Goal: Information Seeking & Learning: Learn about a topic

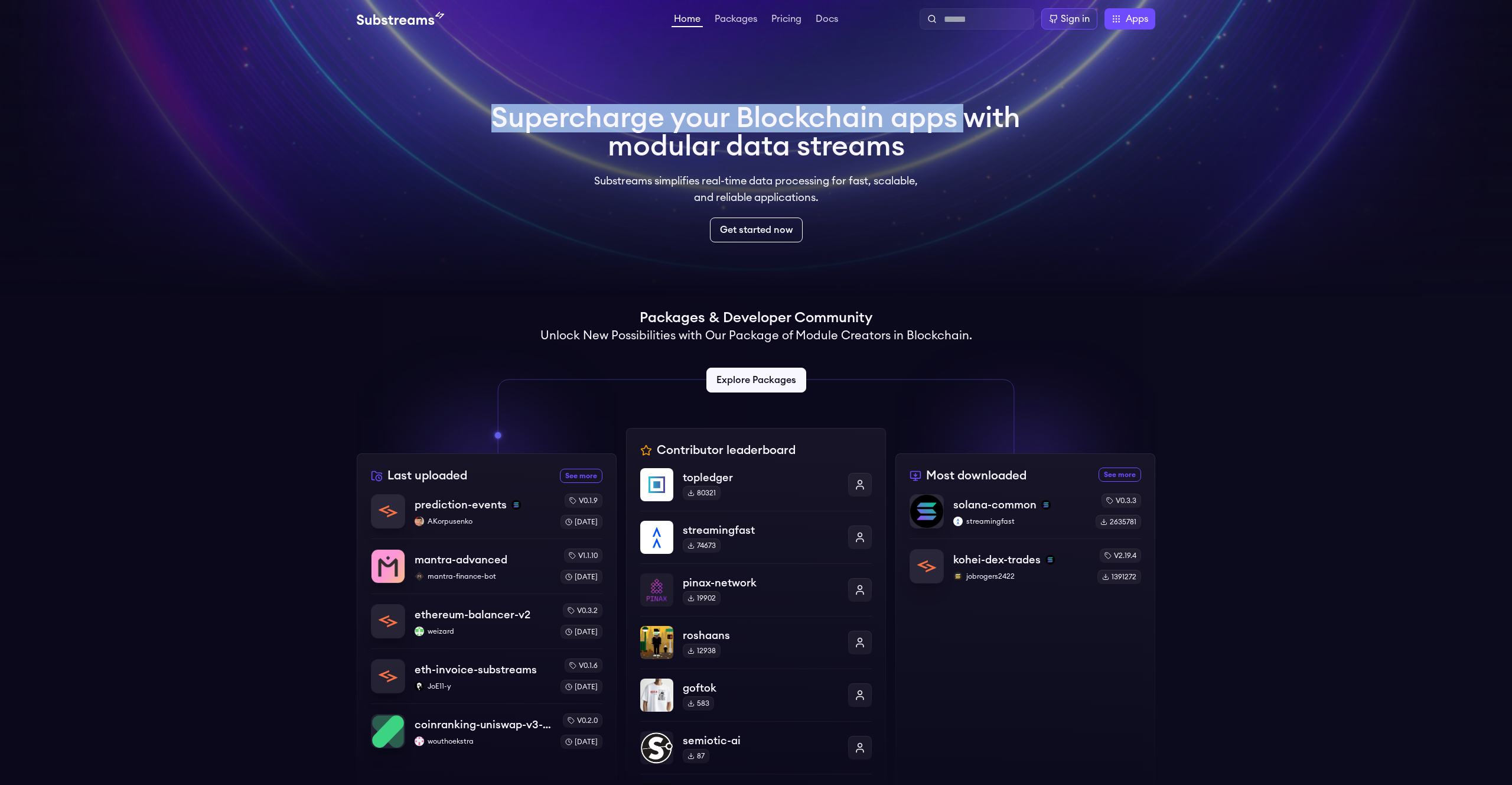
drag, startPoint x: 584, startPoint y: 156, endPoint x: 1038, endPoint y: 183, distance: 454.8
click at [1038, 183] on div "Supercharge your Blockchain apps with modular data streams Substreams simplifie…" at bounding box center [756, 602] width 1512 height 1127
click at [1038, 183] on video at bounding box center [756, 148] width 1512 height 296
click at [791, 18] on link "Pricing" at bounding box center [786, 20] width 35 height 12
click at [729, 379] on link "Explore Packages" at bounding box center [756, 380] width 104 height 26
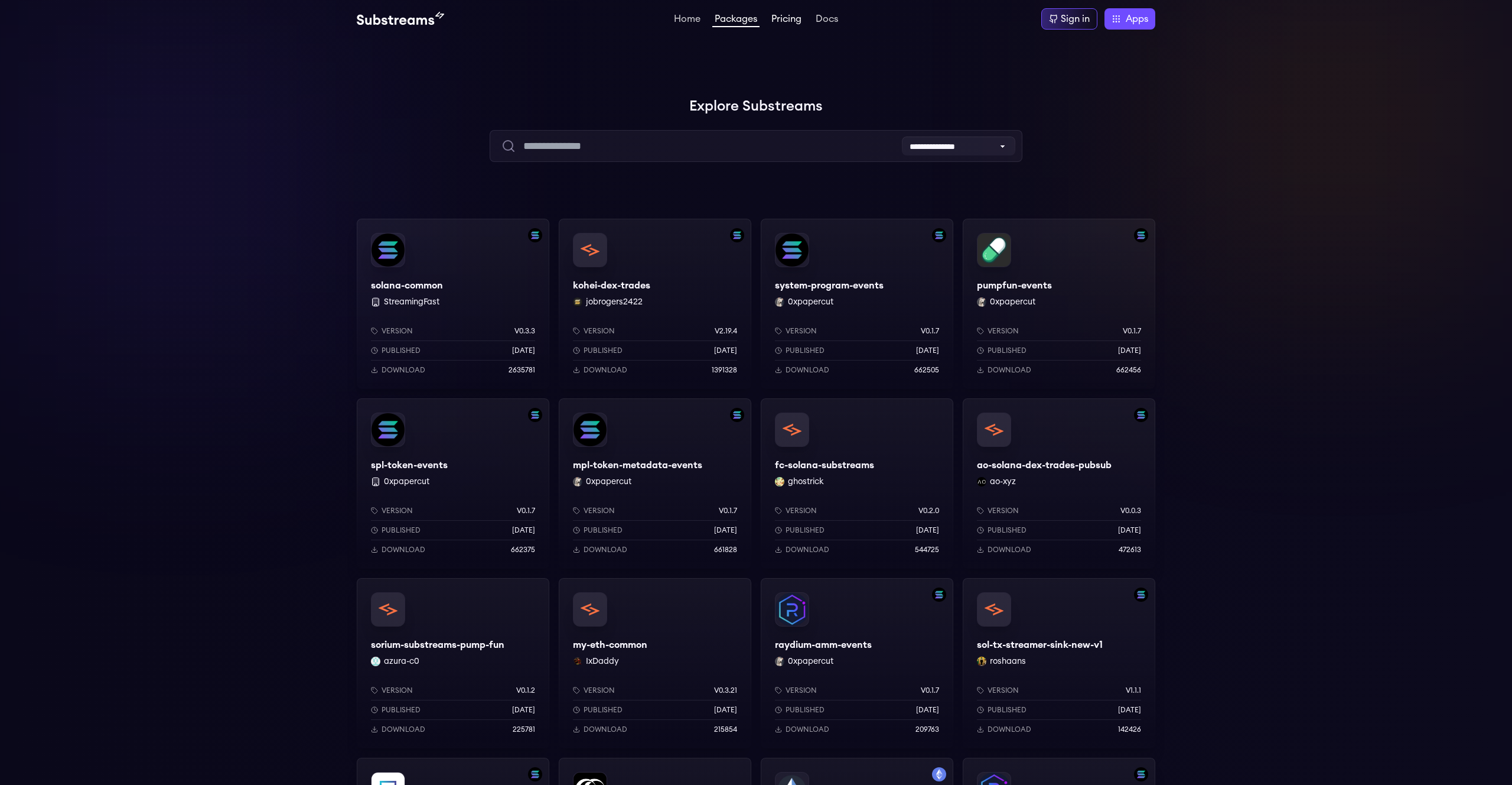
click at [783, 18] on link "Pricing" at bounding box center [786, 20] width 35 height 12
click at [784, 17] on link "Pricing" at bounding box center [786, 20] width 35 height 12
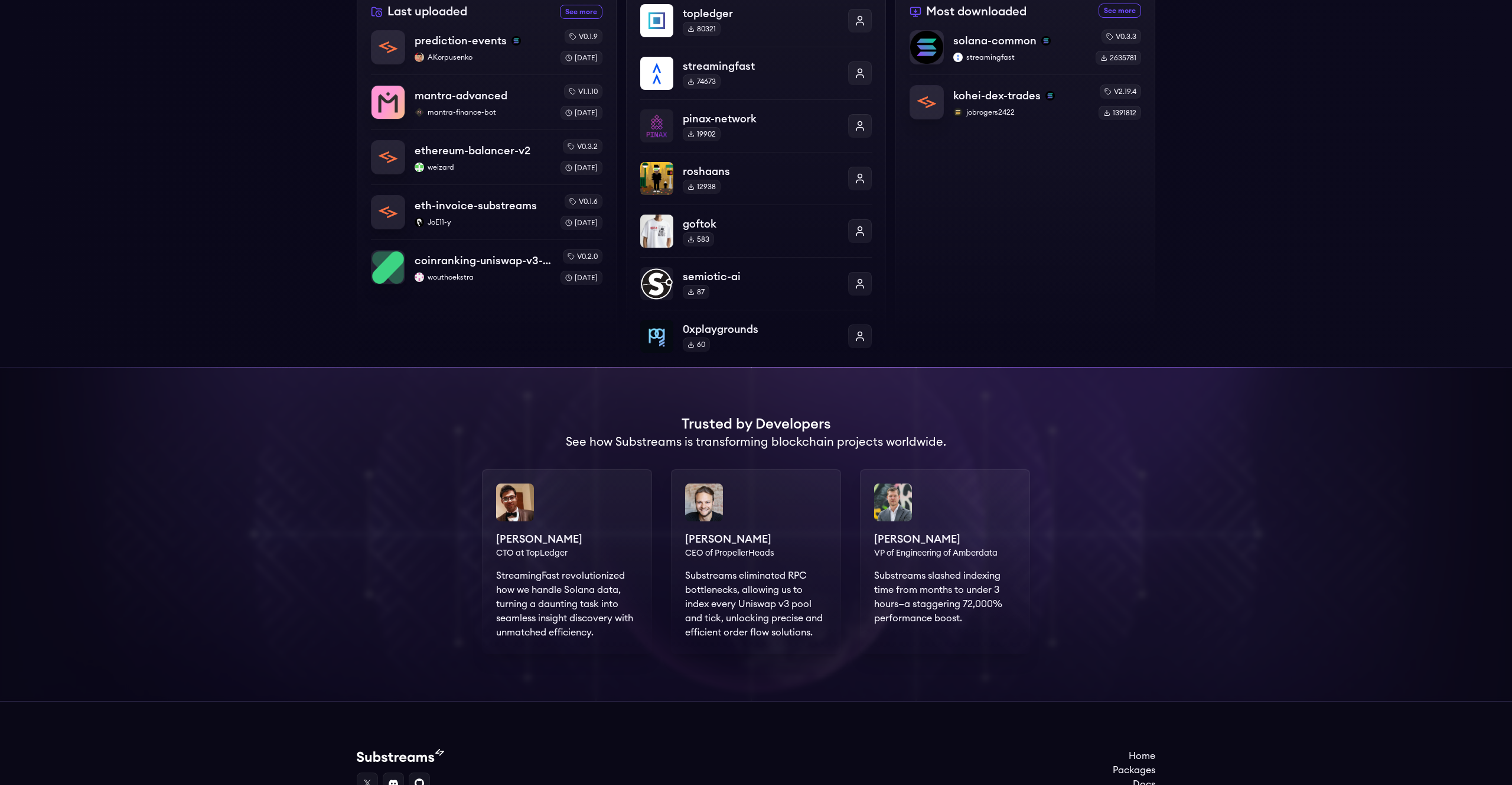
scroll to position [587, 0]
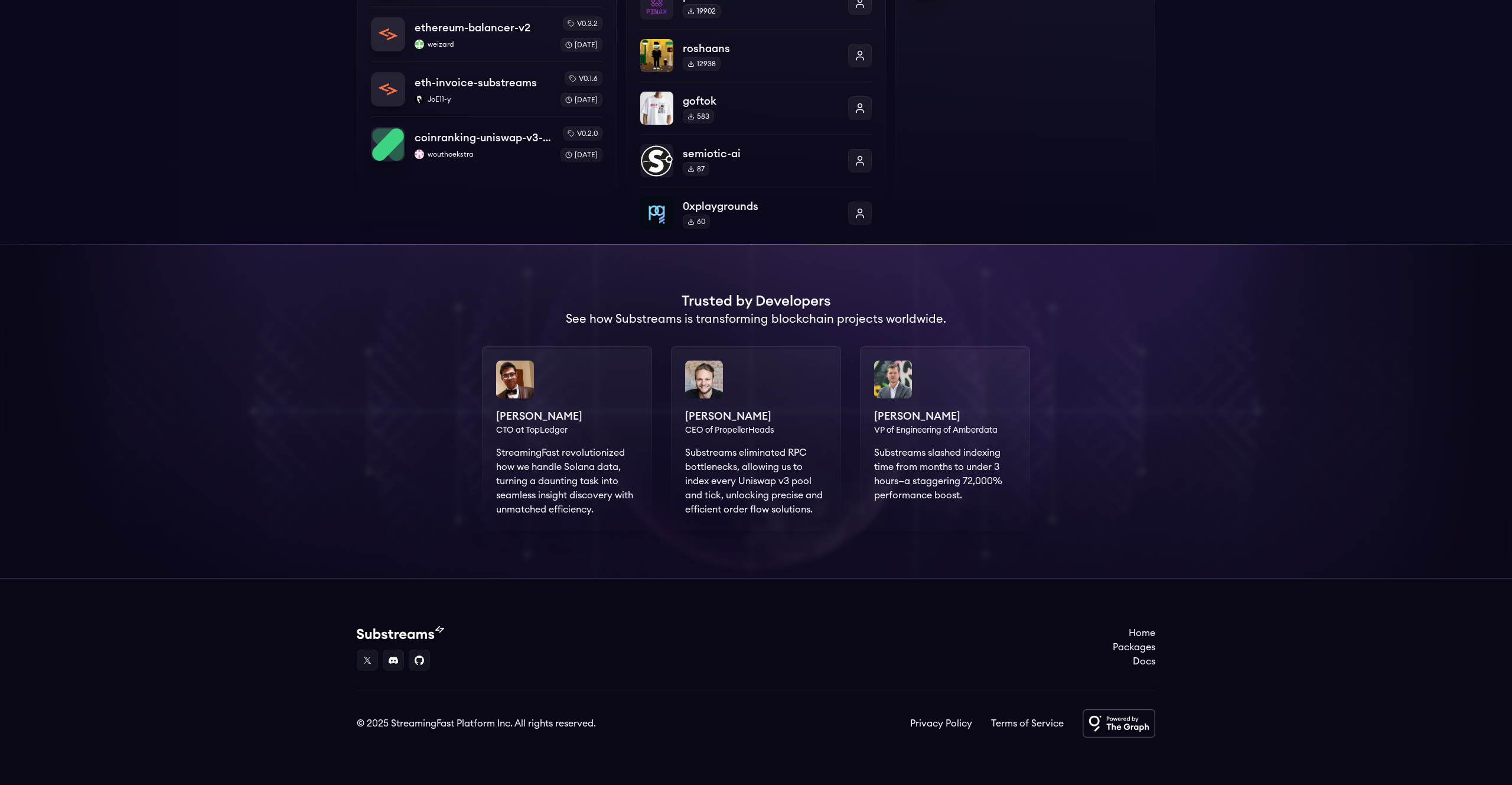
click at [1146, 662] on link "Docs" at bounding box center [1134, 661] width 42 height 14
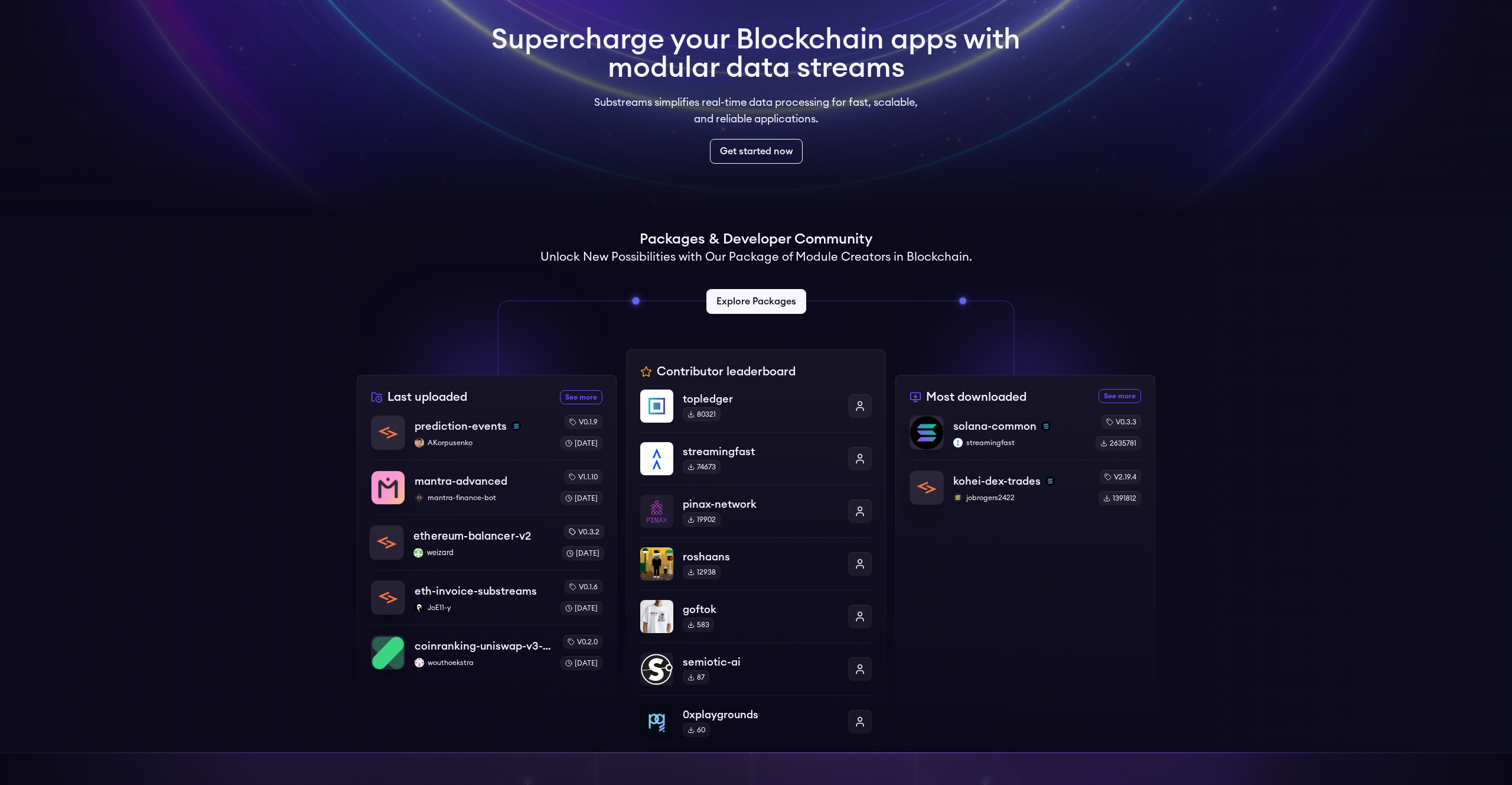
scroll to position [0, 0]
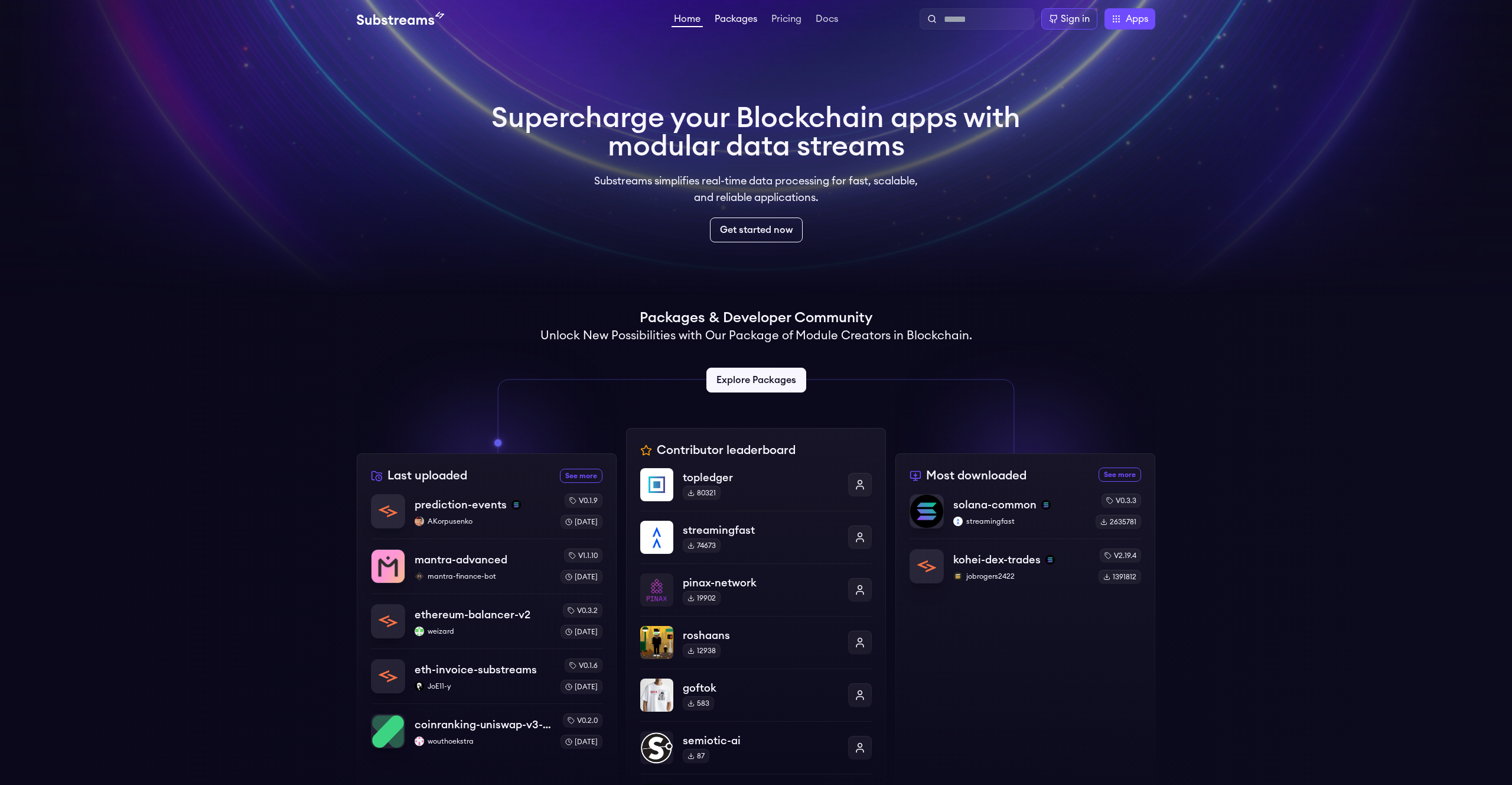
click at [744, 19] on link "Packages" at bounding box center [736, 20] width 47 height 12
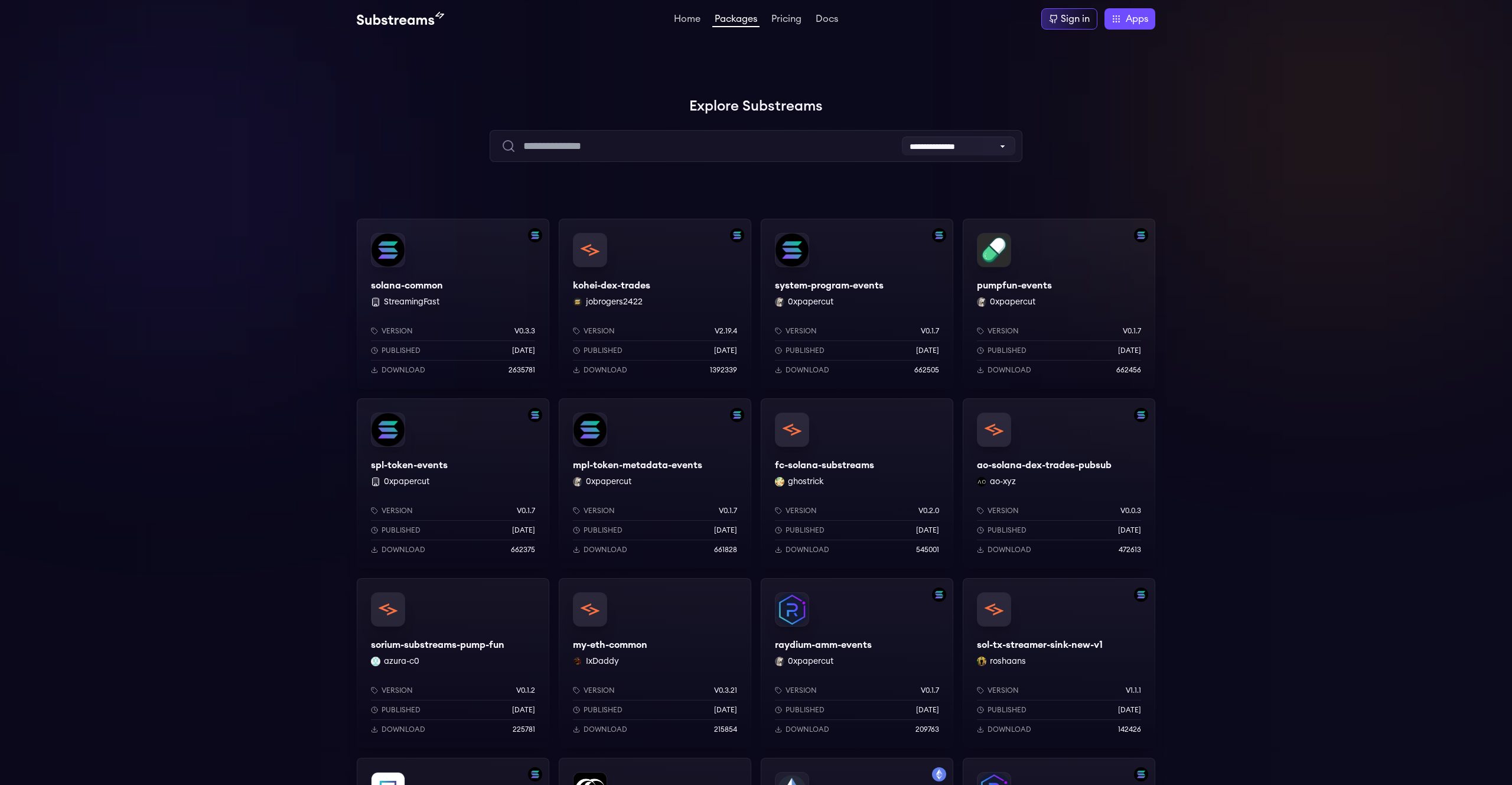
click at [466, 266] on div "solana-common StreamingFast Version v0.3.3 Published [DATE] Download 2635781" at bounding box center [453, 304] width 192 height 170
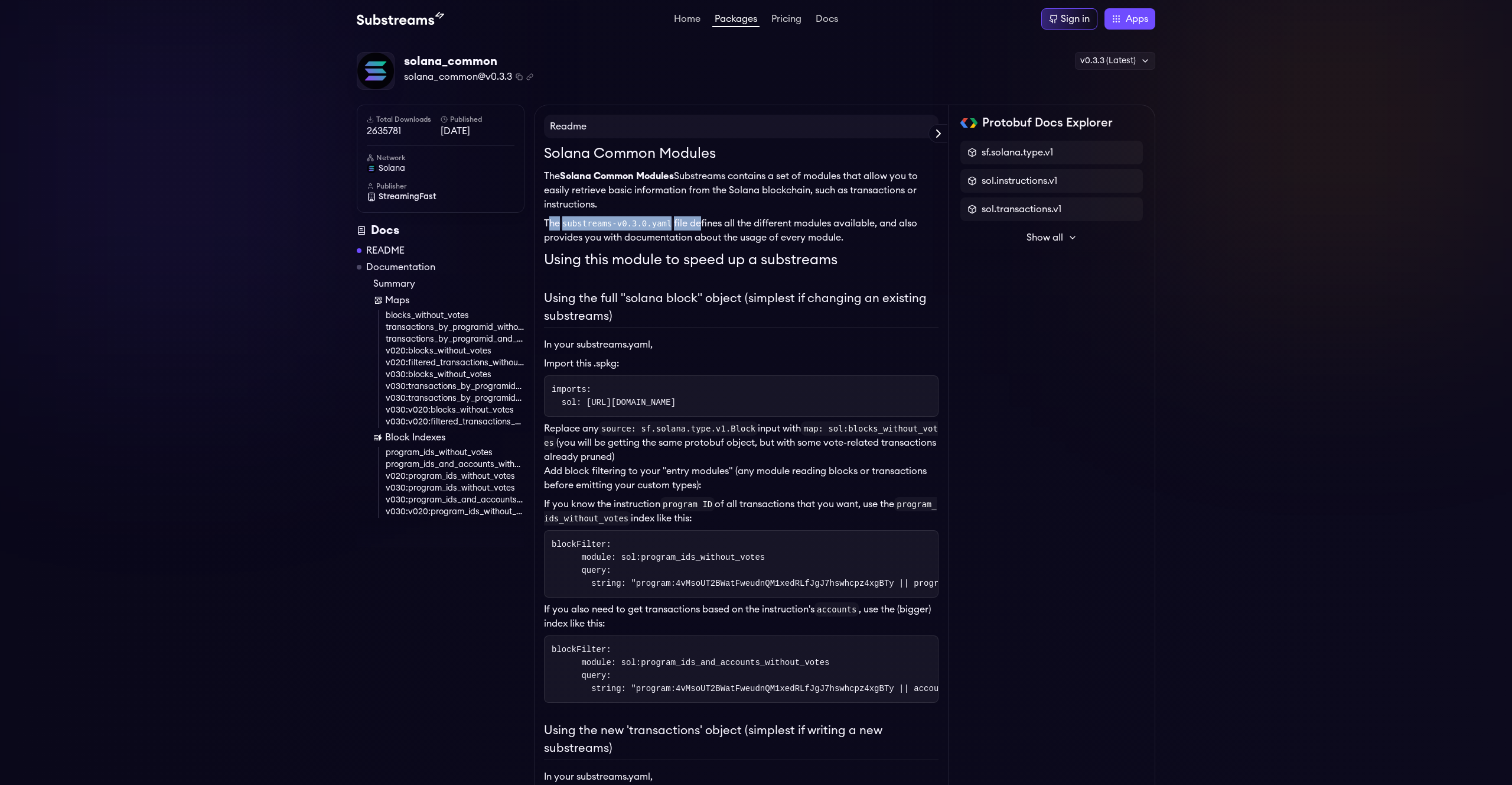
drag, startPoint x: 550, startPoint y: 229, endPoint x: 699, endPoint y: 229, distance: 149.0
click at [700, 229] on p "The substreams-v0.3.0.yaml file defines all the different modules available, an…" at bounding box center [742, 231] width 394 height 28
click at [699, 229] on p "The substreams-v0.3.0.yaml file defines all the different modules available, an…" at bounding box center [742, 231] width 394 height 28
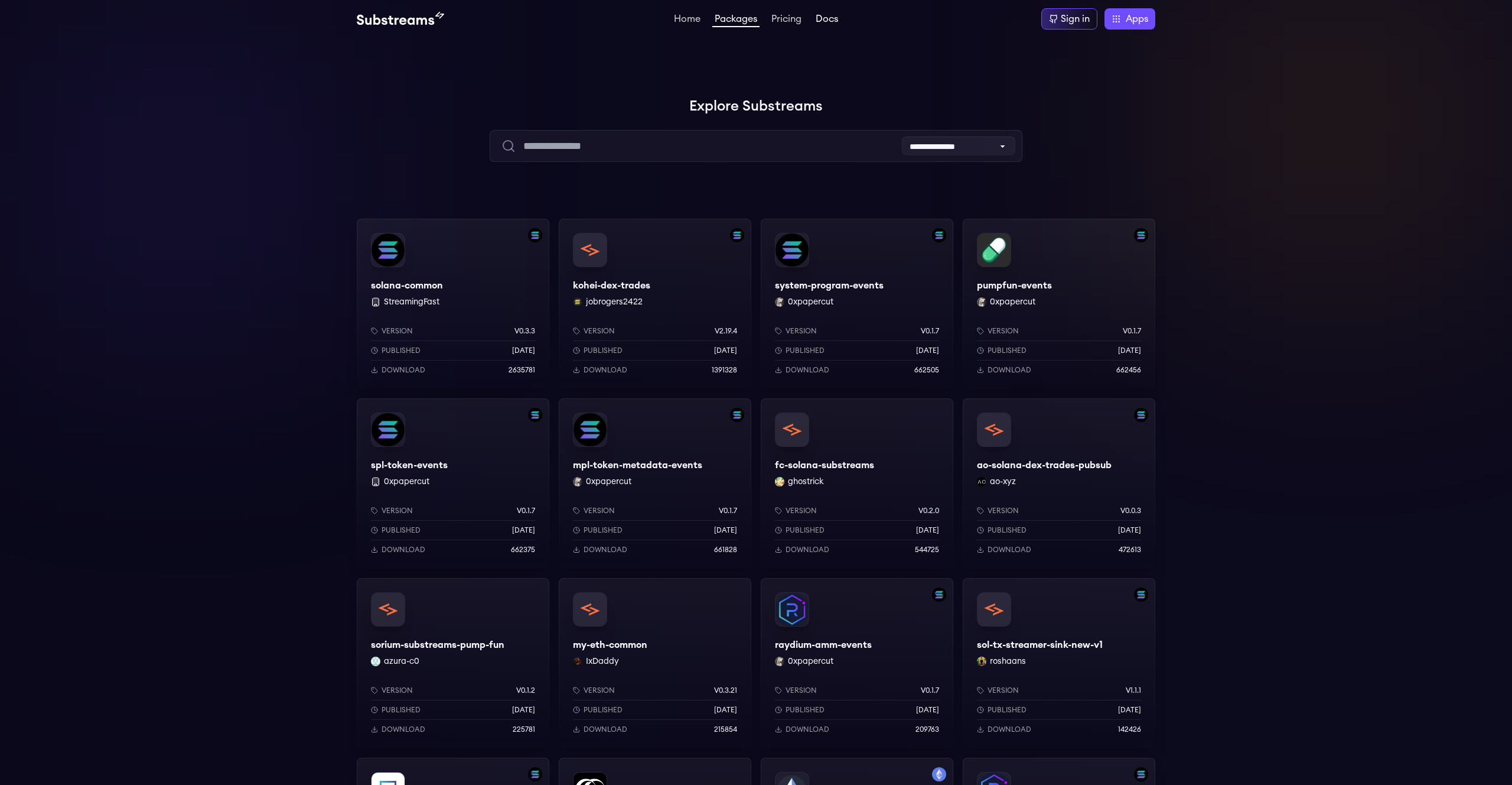
click at [825, 23] on link "Docs" at bounding box center [827, 20] width 27 height 12
